Goal: Communication & Community: Participate in discussion

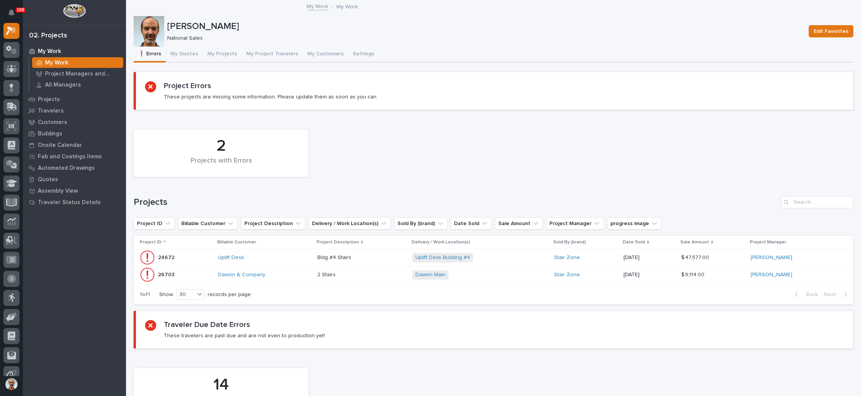
scroll to position [57, 0]
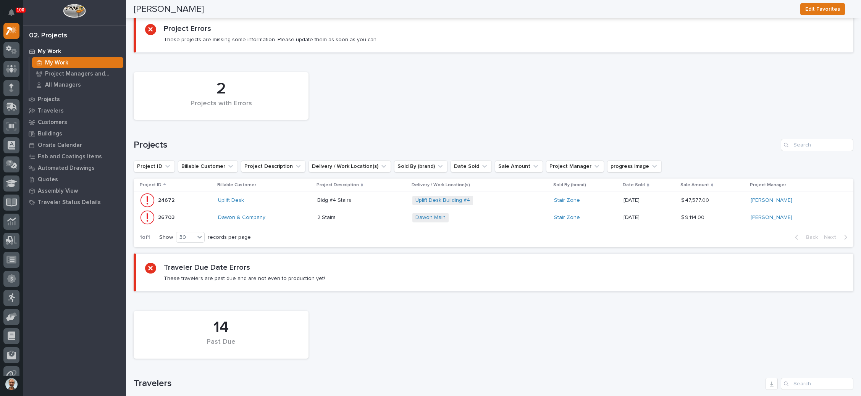
click at [462, 213] on div "Dawon Main + 0" at bounding box center [479, 218] width 134 height 10
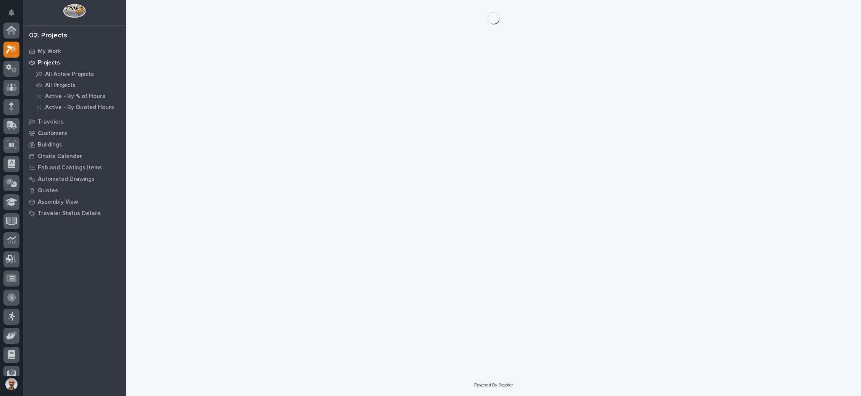
scroll to position [19, 0]
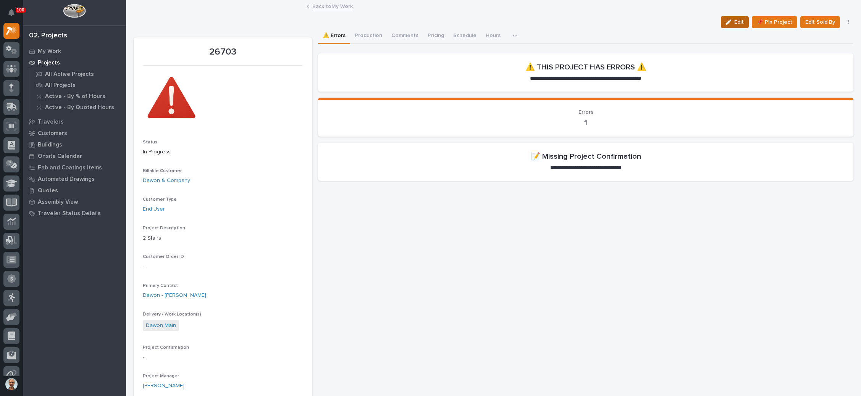
click at [728, 18] on button "Edit" at bounding box center [735, 22] width 28 height 12
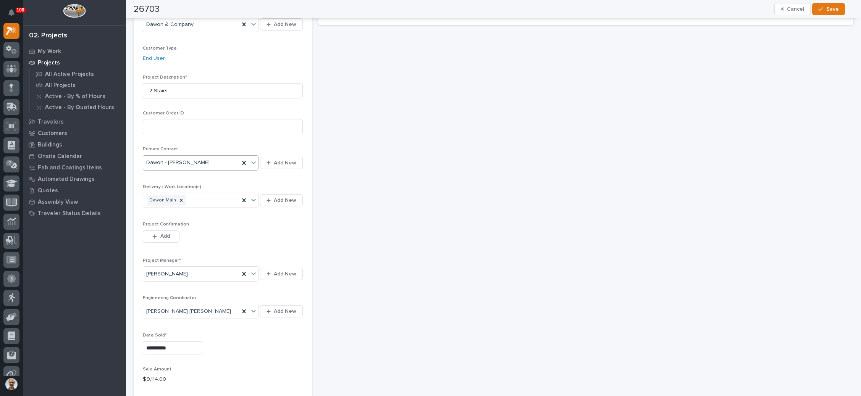
scroll to position [172, 0]
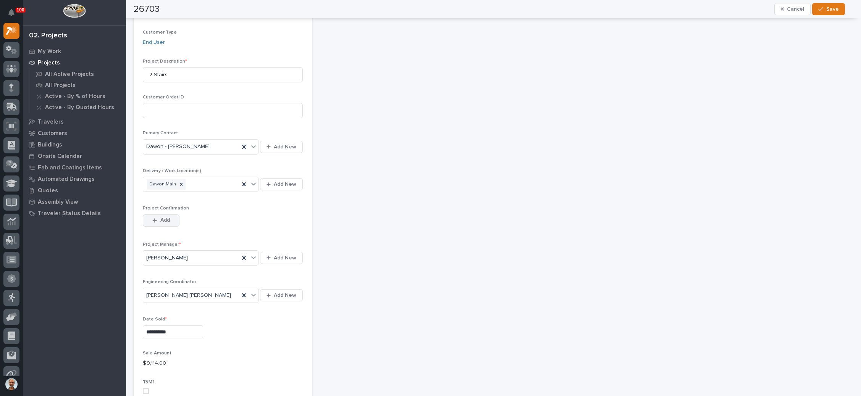
click at [155, 215] on button "Add" at bounding box center [161, 221] width 37 height 12
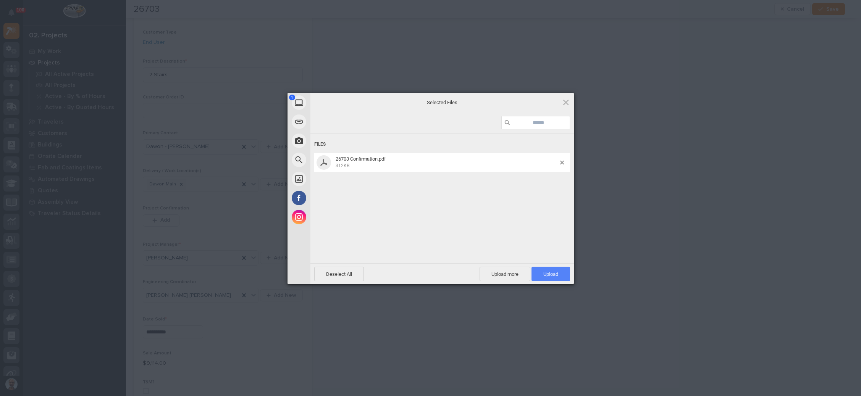
click at [550, 268] on span "Upload 1" at bounding box center [550, 274] width 39 height 15
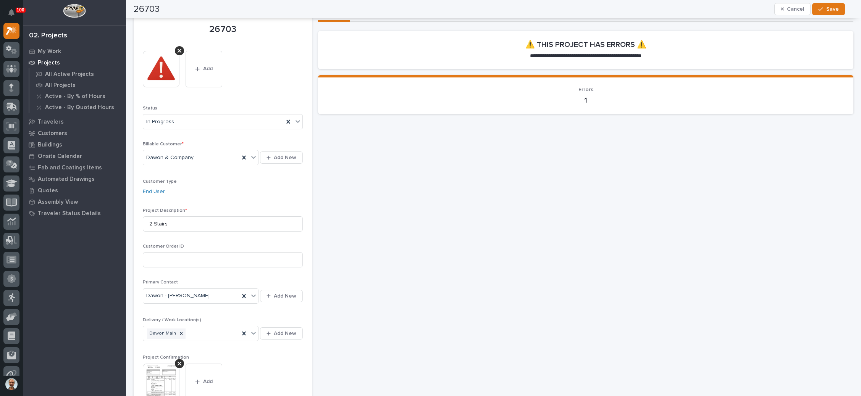
scroll to position [13, 0]
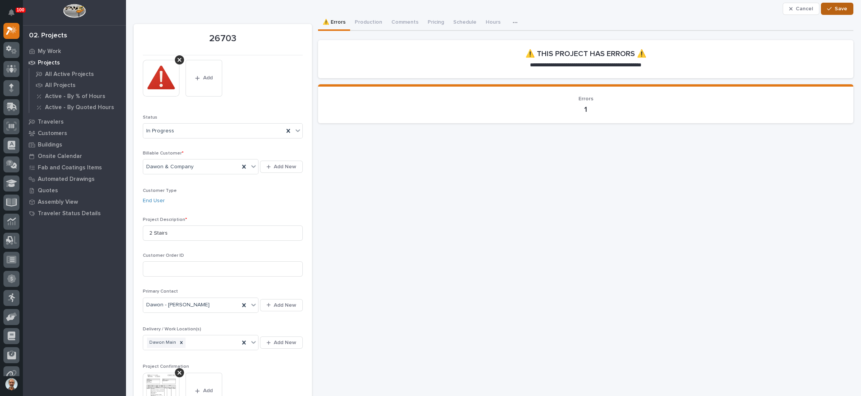
click at [835, 9] on span "Save" at bounding box center [841, 8] width 13 height 7
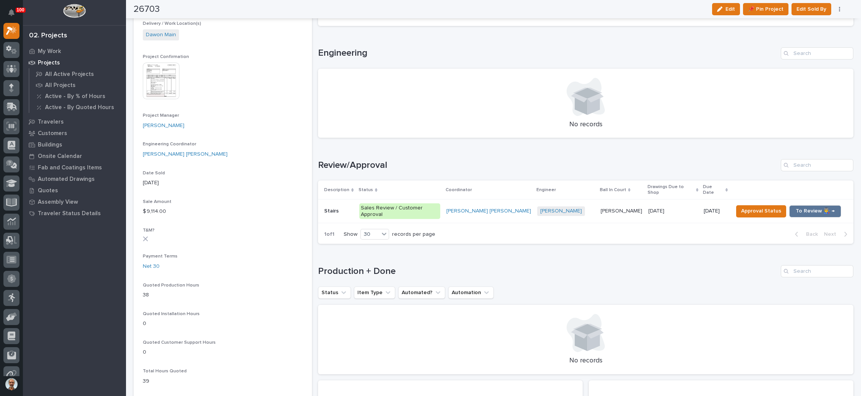
scroll to position [300, 0]
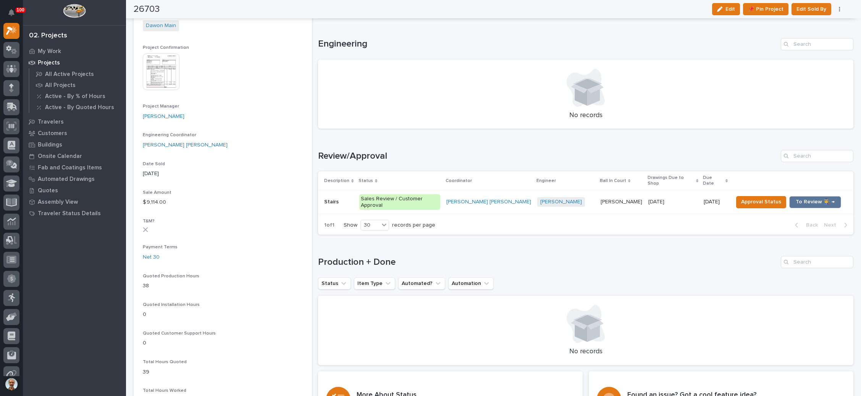
click at [603, 197] on p "[PERSON_NAME]" at bounding box center [622, 201] width 43 height 8
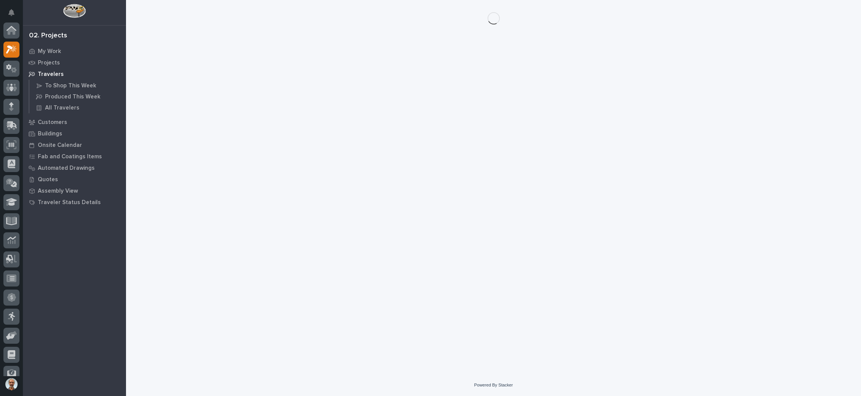
scroll to position [19, 0]
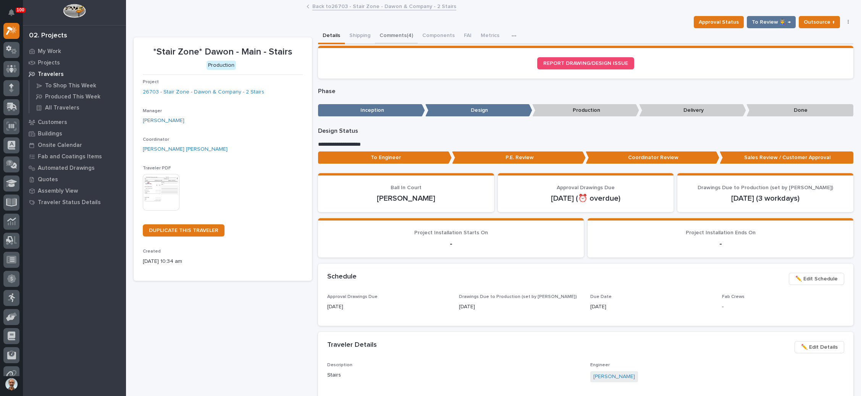
click at [404, 31] on button "Comments (4)" at bounding box center [396, 36] width 43 height 16
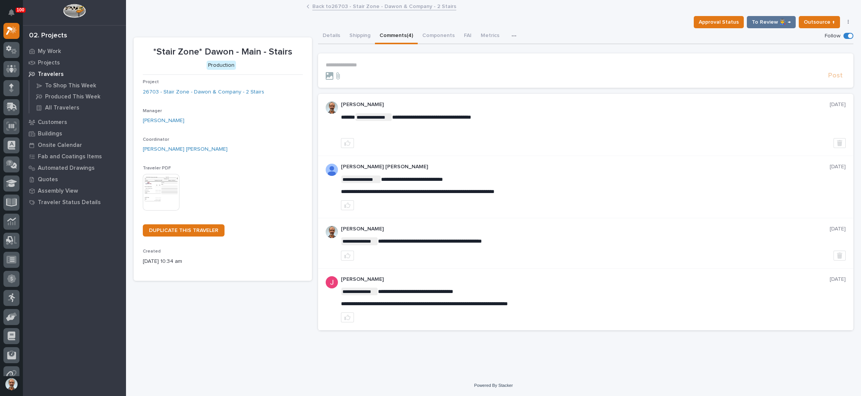
click at [372, 62] on p "**********" at bounding box center [586, 65] width 520 height 6
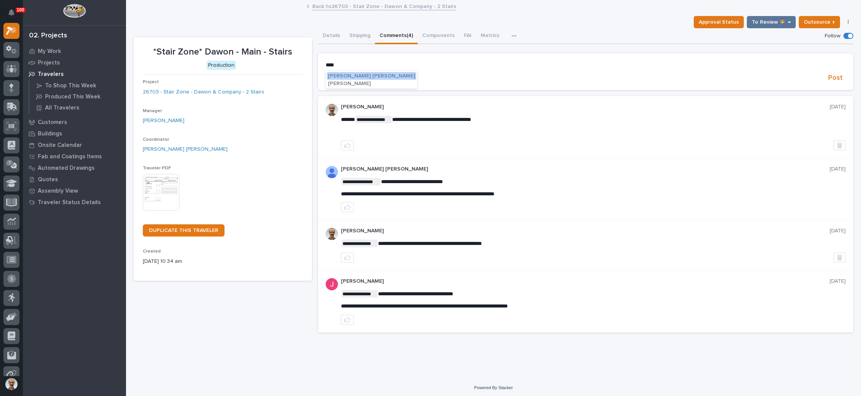
click at [357, 74] on span "[PERSON_NAME] [PERSON_NAME]" at bounding box center [371, 75] width 87 height 5
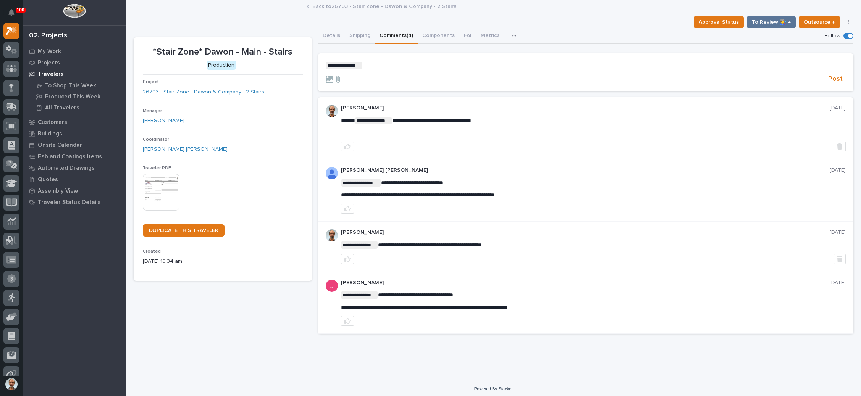
click at [382, 64] on p "**********" at bounding box center [586, 66] width 520 height 8
click at [828, 76] on span "Post" at bounding box center [835, 79] width 15 height 9
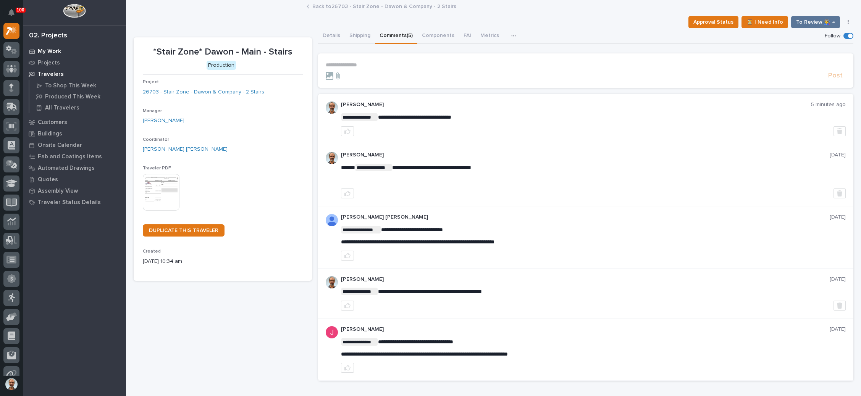
click at [57, 48] on p "My Work" at bounding box center [49, 51] width 23 height 7
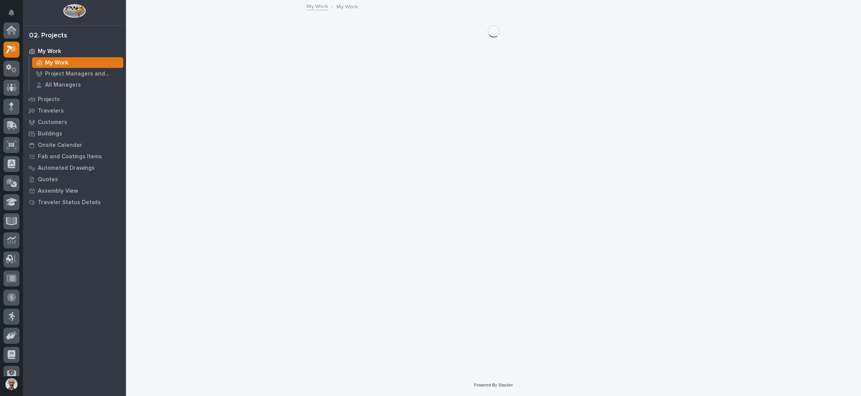
scroll to position [19, 0]
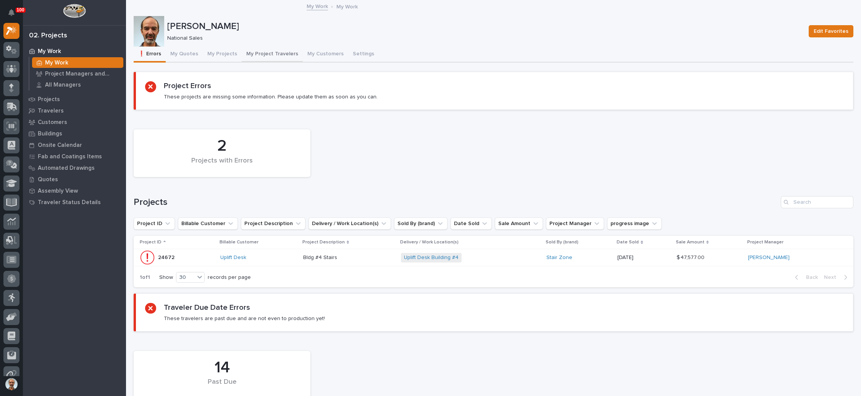
click at [269, 51] on button "My Project Travelers" at bounding box center [272, 55] width 61 height 16
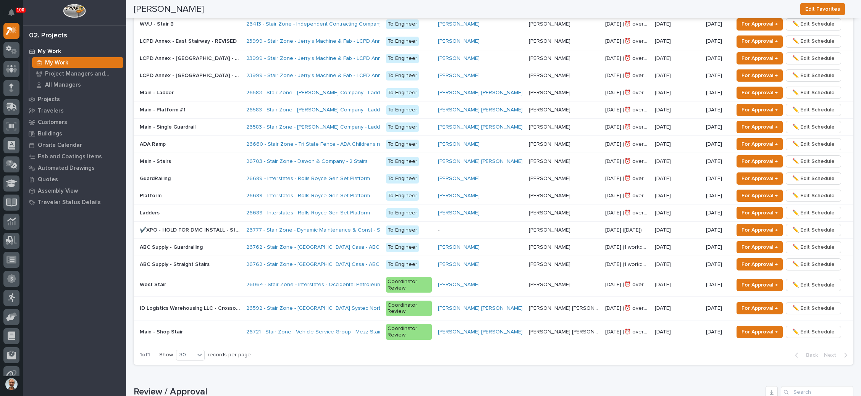
scroll to position [630, 0]
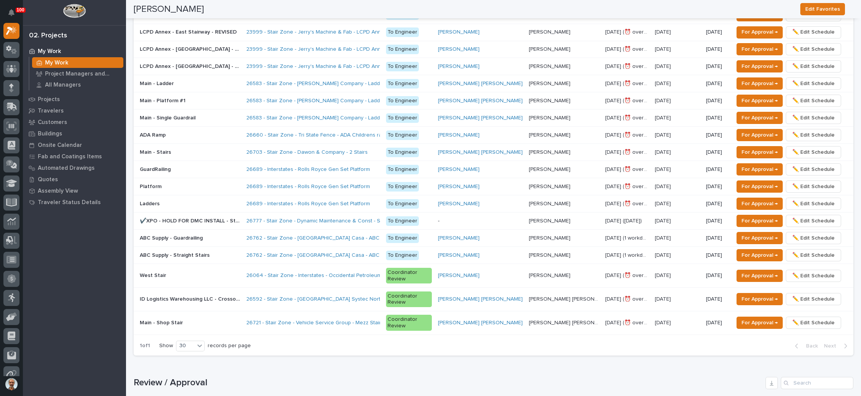
click at [237, 317] on div "Main - Shop Stair Main - Shop Stair" at bounding box center [190, 323] width 100 height 13
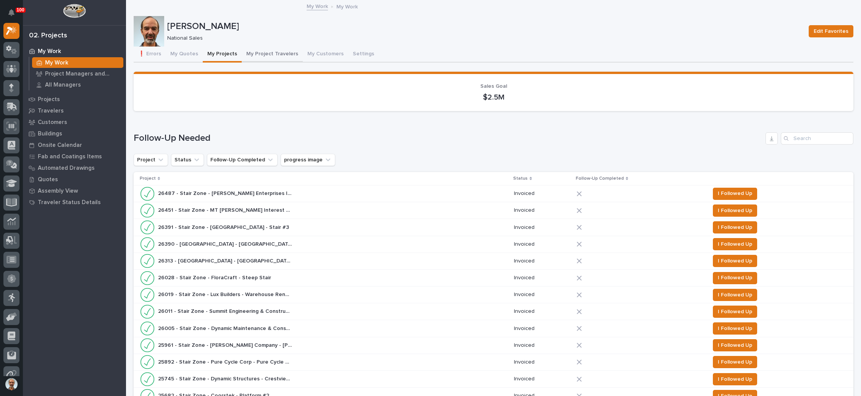
click at [272, 52] on button "My Project Travelers" at bounding box center [272, 55] width 61 height 16
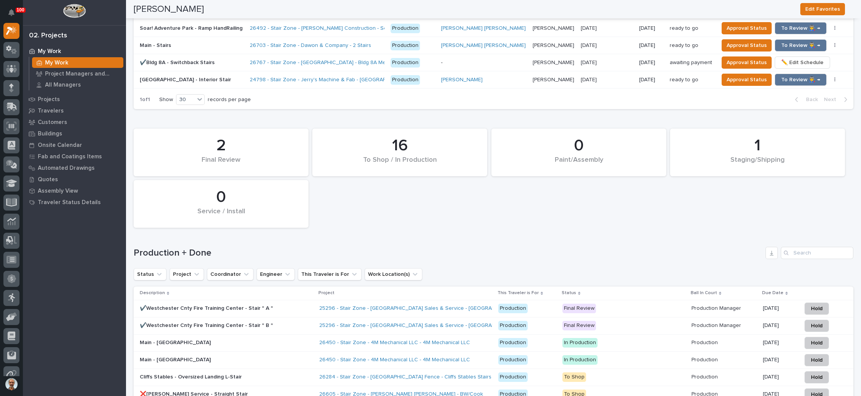
scroll to position [1088, 0]
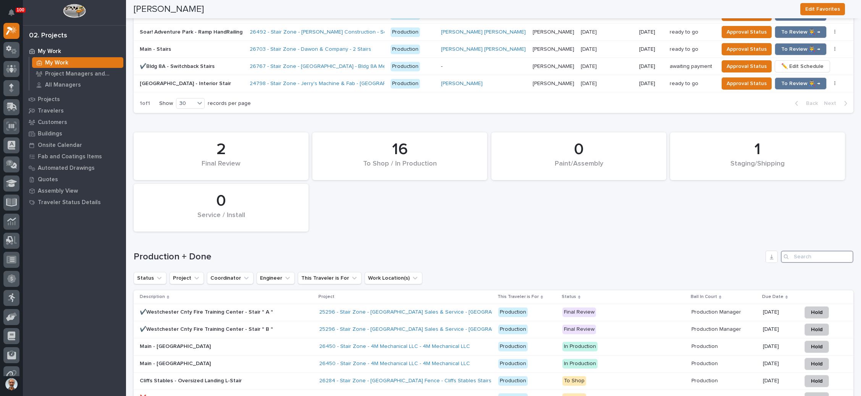
click at [796, 251] on input "Search" at bounding box center [817, 257] width 73 height 12
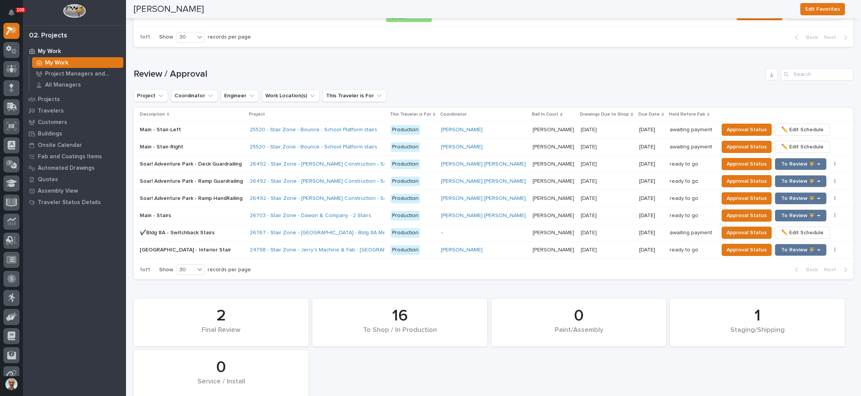
scroll to position [859, 0]
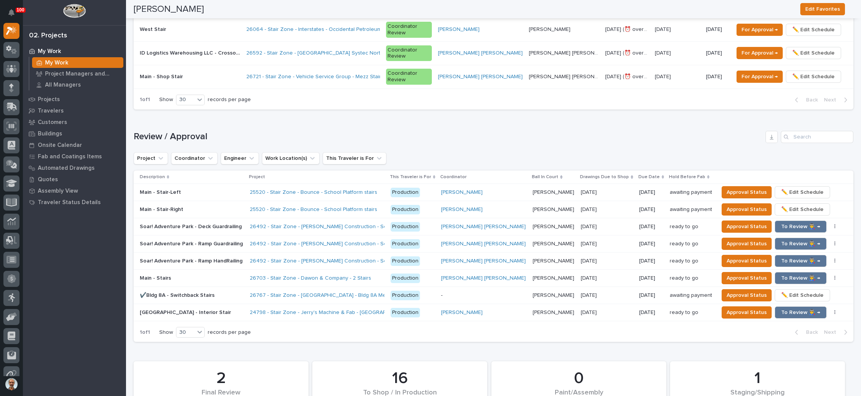
type input "26703"
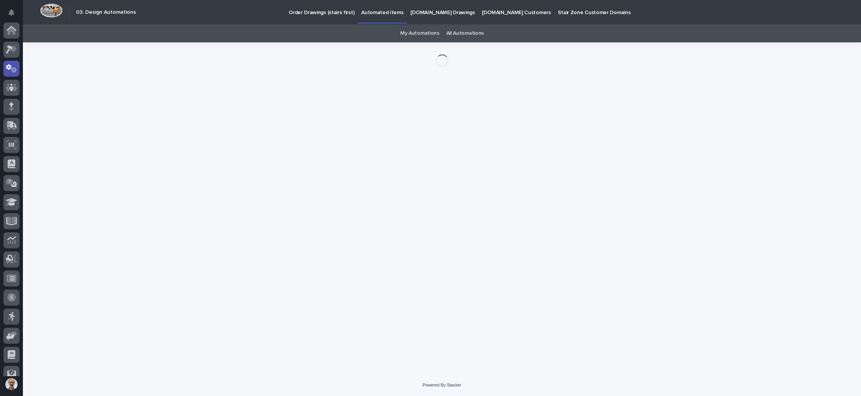
scroll to position [38, 0]
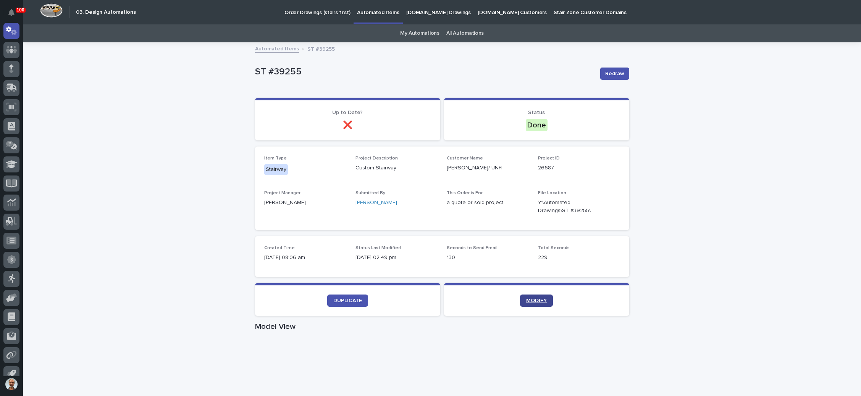
click at [536, 299] on span "MODIFY" at bounding box center [536, 300] width 21 height 5
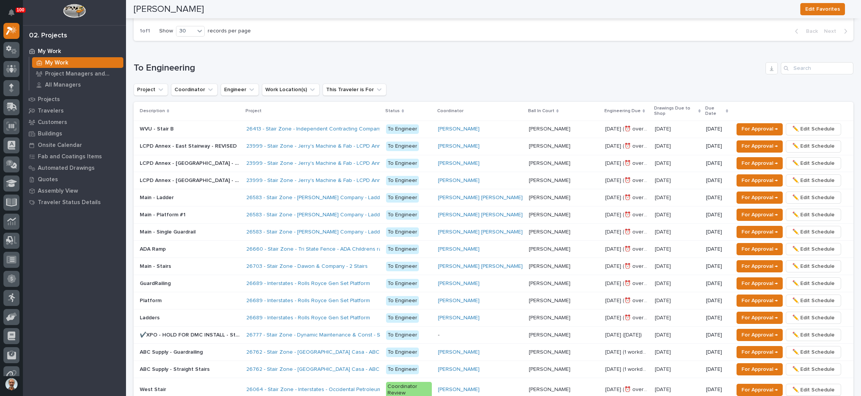
scroll to position [515, 0]
click at [240, 126] on p at bounding box center [190, 129] width 100 height 6
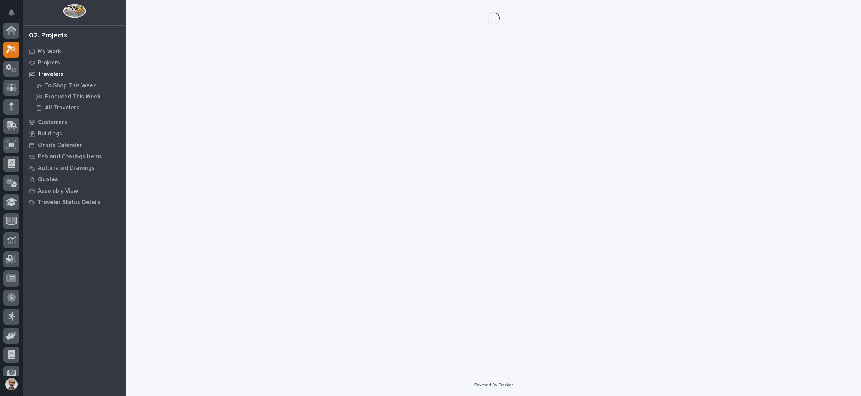
scroll to position [19, 0]
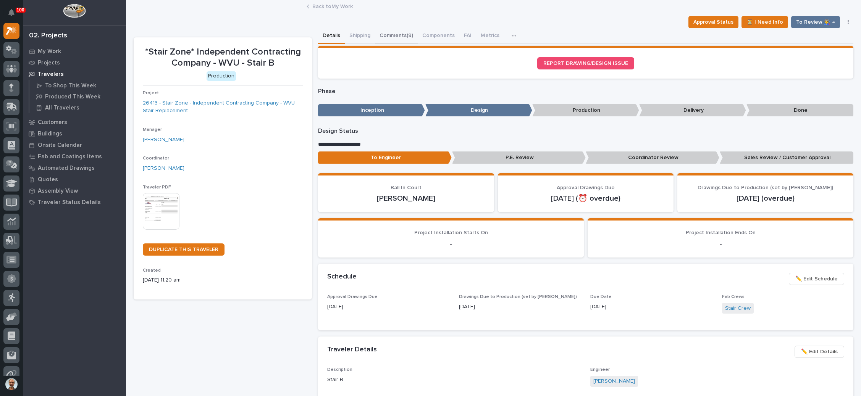
click at [404, 32] on button "Comments (9)" at bounding box center [396, 36] width 43 height 16
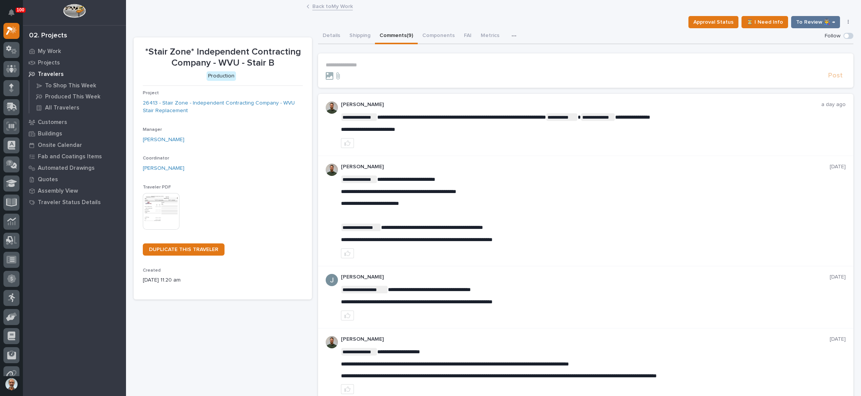
click at [369, 66] on p "**********" at bounding box center [586, 65] width 520 height 6
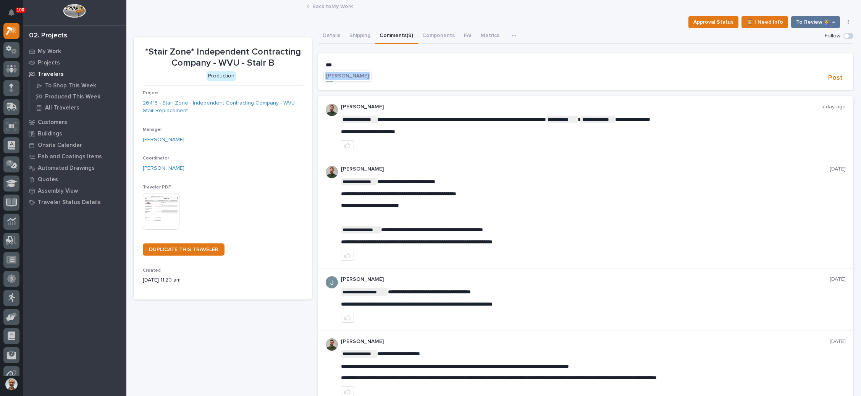
click at [355, 75] on span "[PERSON_NAME]" at bounding box center [347, 75] width 43 height 5
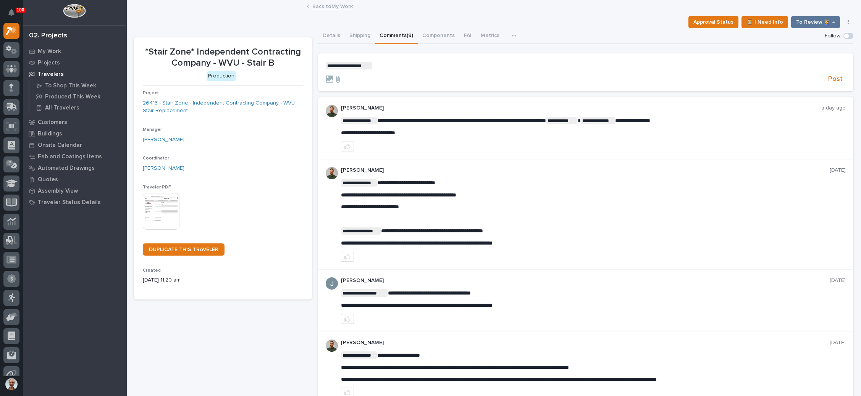
click at [376, 65] on p "**********" at bounding box center [586, 66] width 520 height 8
drag, startPoint x: 382, startPoint y: 91, endPoint x: 386, endPoint y: 88, distance: 5.5
click at [382, 91] on span "[PERSON_NAME]" at bounding box center [394, 91] width 43 height 5
click at [425, 67] on p "**********" at bounding box center [586, 66] width 520 height 8
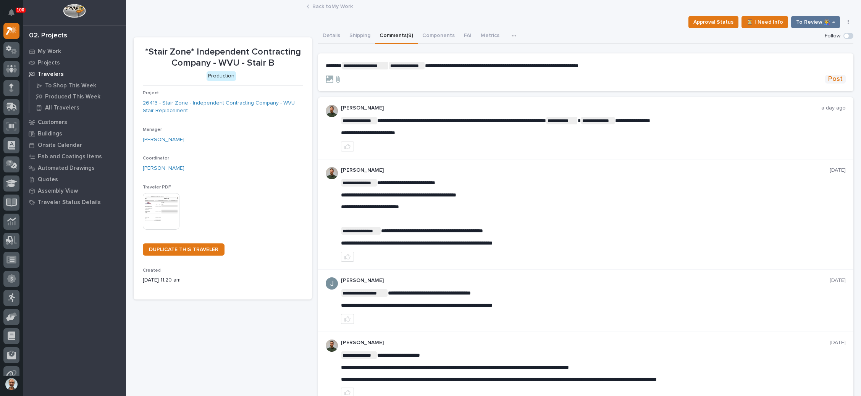
click at [831, 77] on span "Post" at bounding box center [835, 79] width 15 height 9
